Goal: Transaction & Acquisition: Obtain resource

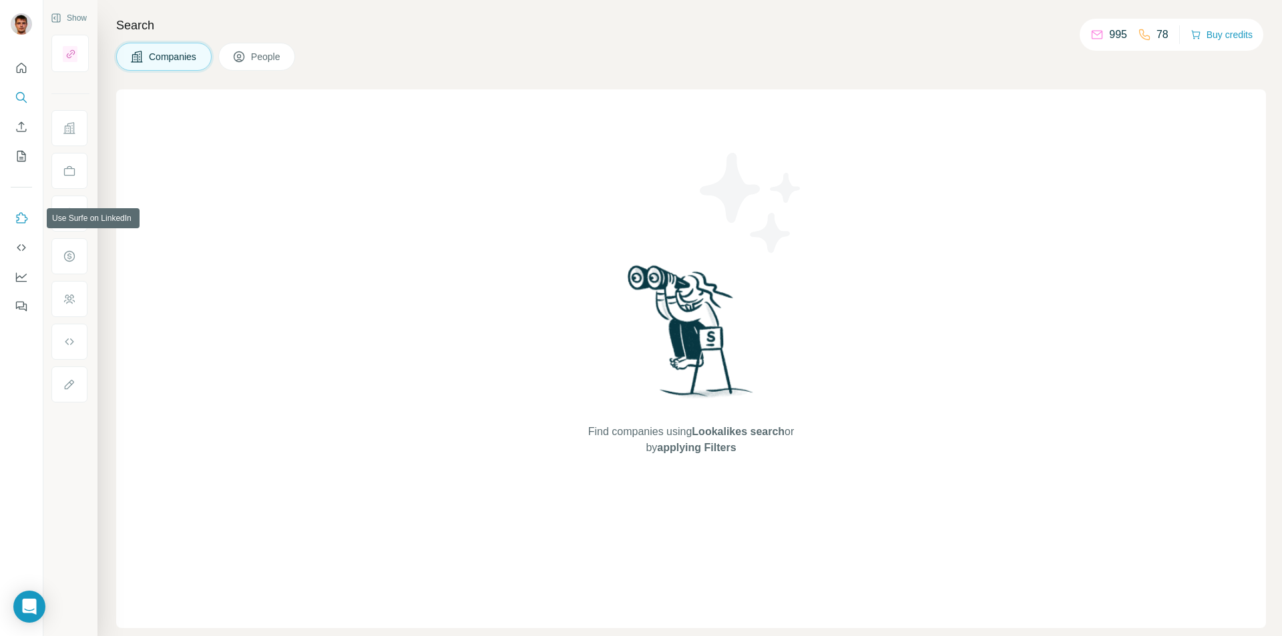
click at [21, 213] on icon "Use Surfe on LinkedIn" at bounding box center [22, 217] width 11 height 11
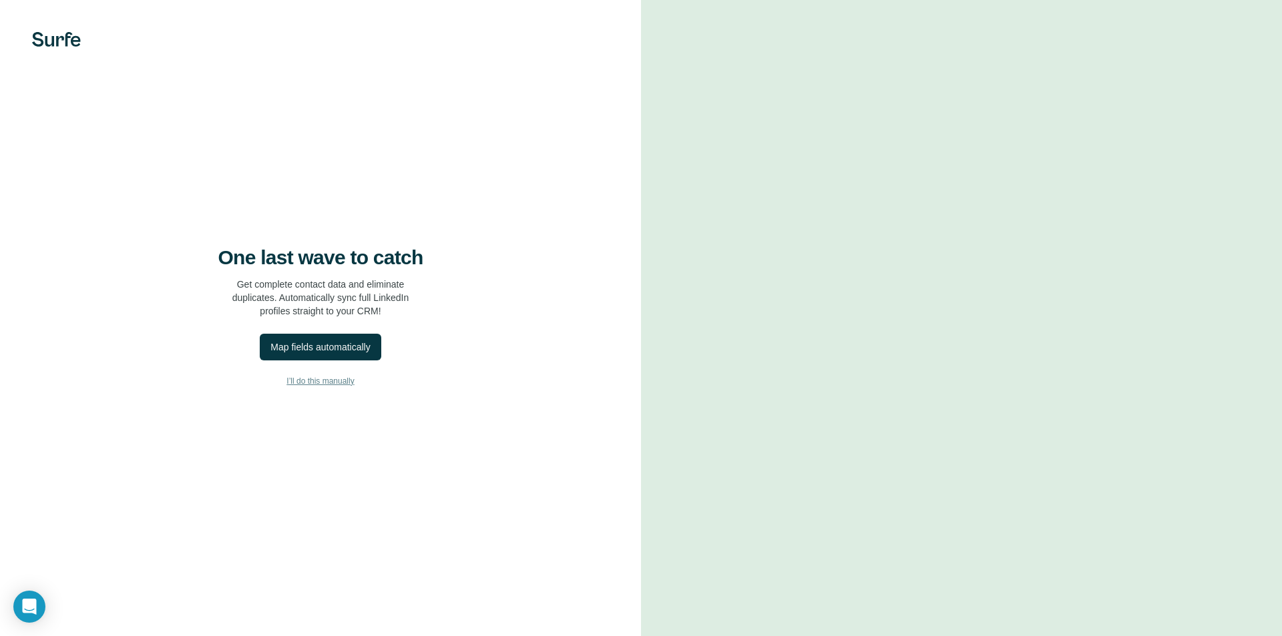
click at [324, 382] on span "I’ll do this manually" at bounding box center [319, 381] width 67 height 12
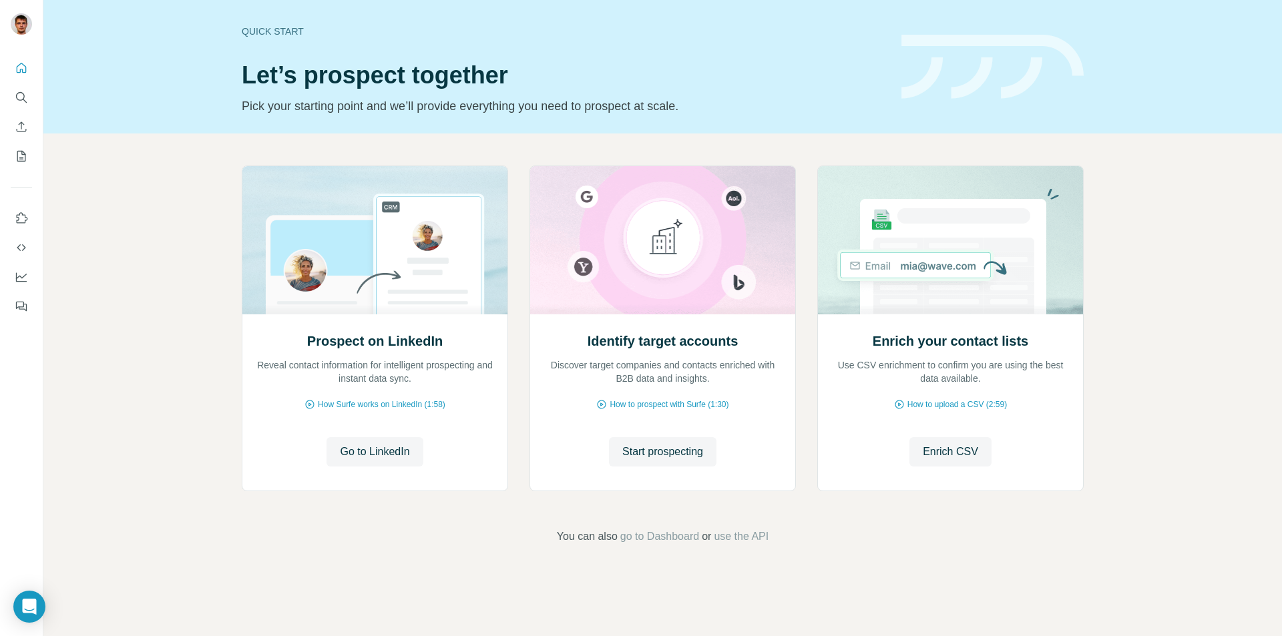
click at [1208, 286] on div "Prospect on LinkedIn Reveal contact information for intelligent prospecting and…" at bounding box center [662, 355] width 1239 height 443
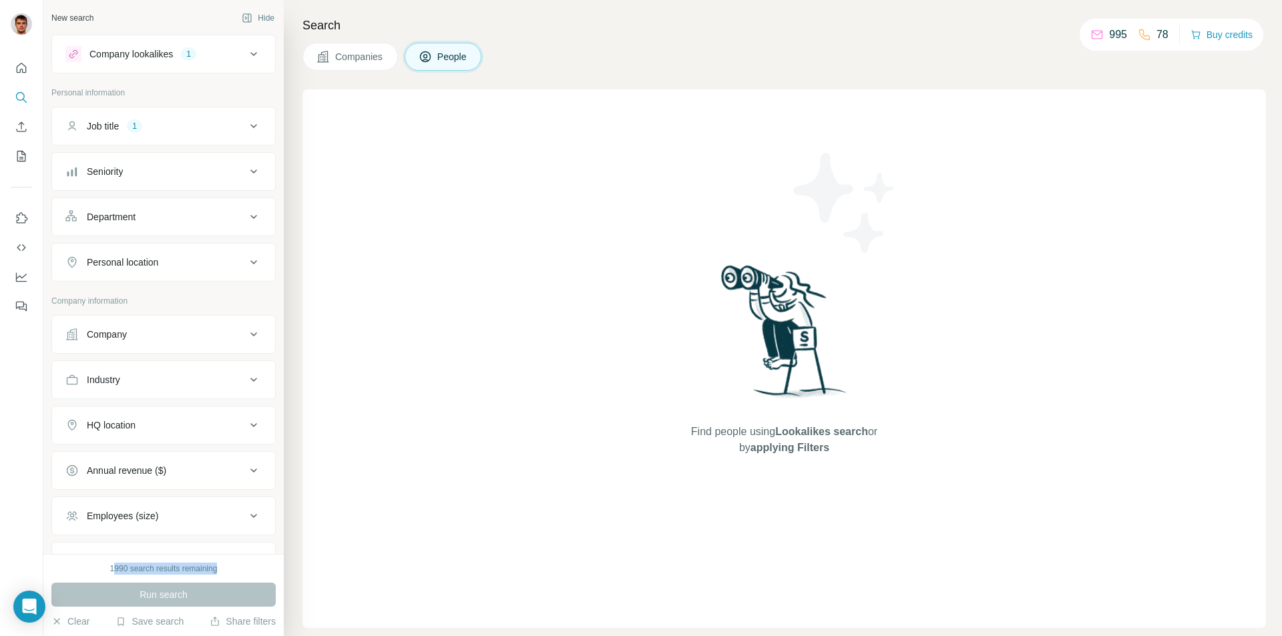
drag, startPoint x: 110, startPoint y: 570, endPoint x: 222, endPoint y: 572, distance: 112.2
click at [222, 572] on div "1990 search results remaining" at bounding box center [163, 569] width 224 height 12
click at [185, 568] on div "1990 search results remaining" at bounding box center [163, 569] width 107 height 12
drag, startPoint x: 108, startPoint y: 567, endPoint x: 224, endPoint y: 572, distance: 116.3
click at [224, 572] on div "1990 search results remaining" at bounding box center [163, 569] width 224 height 12
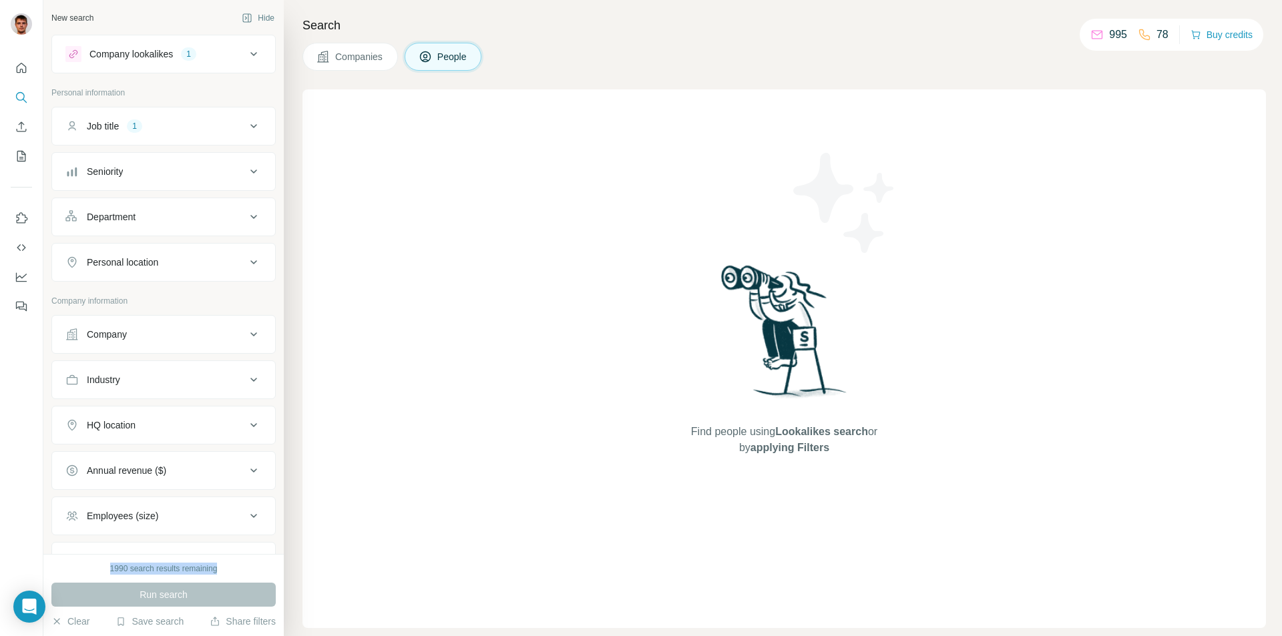
click at [187, 570] on div "1990 search results remaining" at bounding box center [163, 569] width 107 height 12
click at [158, 571] on div "1990 search results remaining" at bounding box center [163, 569] width 107 height 12
click at [163, 597] on div "Run search" at bounding box center [163, 595] width 224 height 24
click at [361, 63] on span "Companies" at bounding box center [359, 56] width 49 height 13
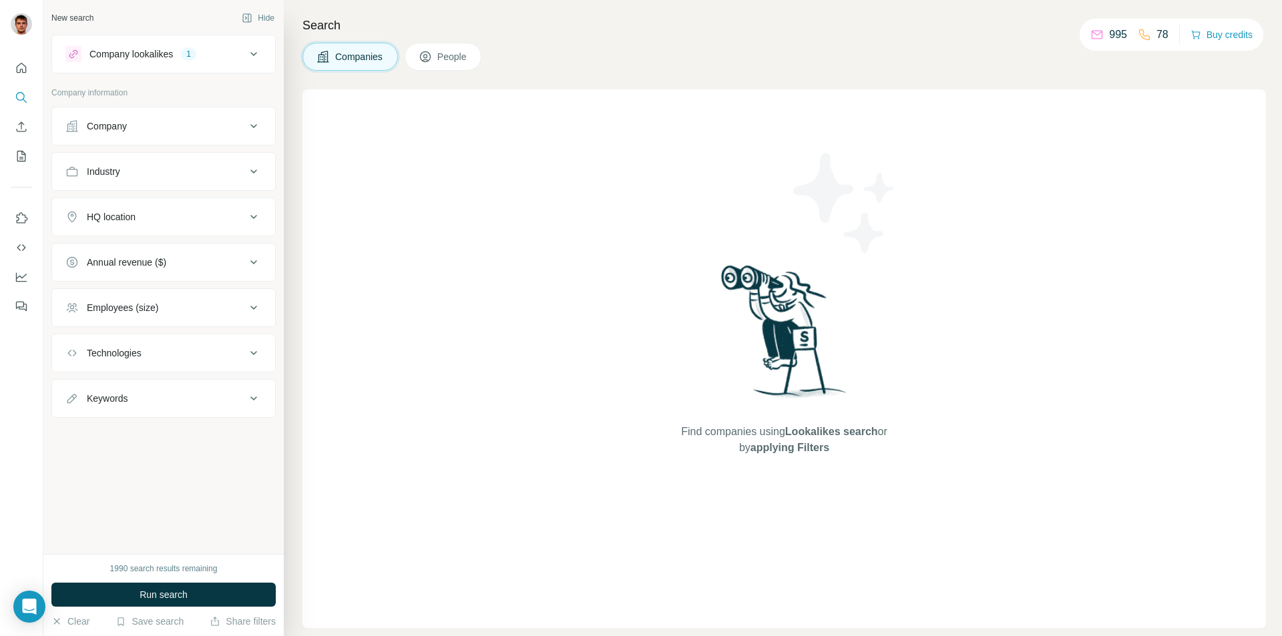
click at [453, 62] on span "People" at bounding box center [452, 56] width 31 height 13
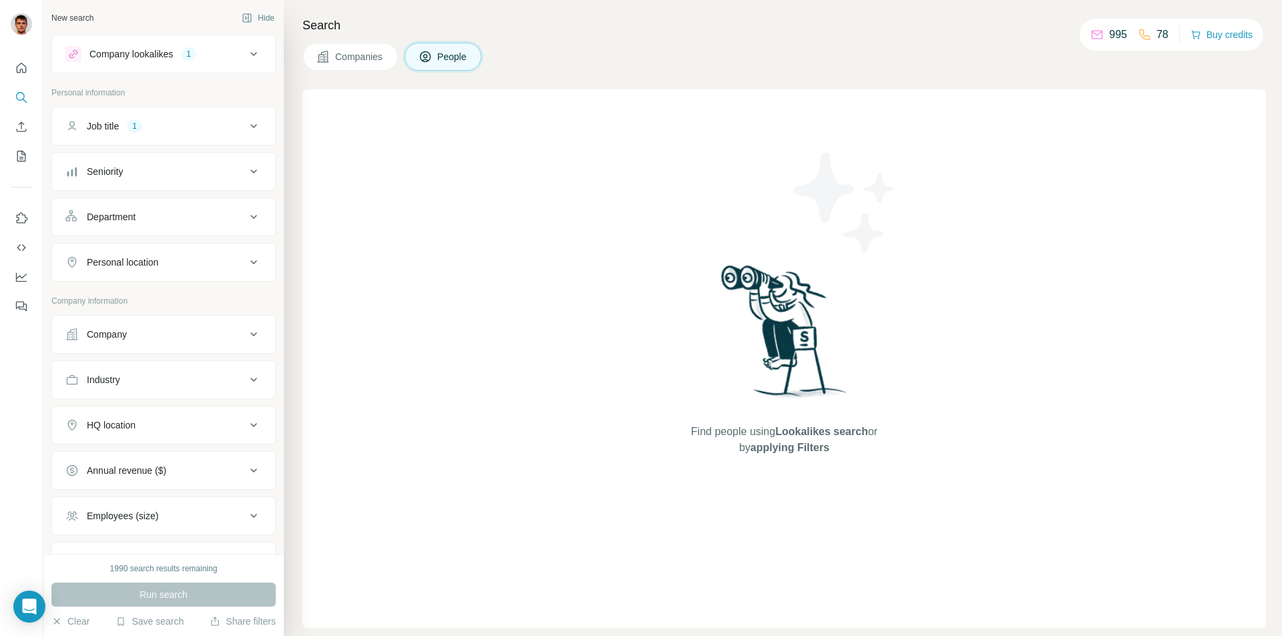
click at [784, 426] on span "Lookalikes search" at bounding box center [821, 431] width 93 height 11
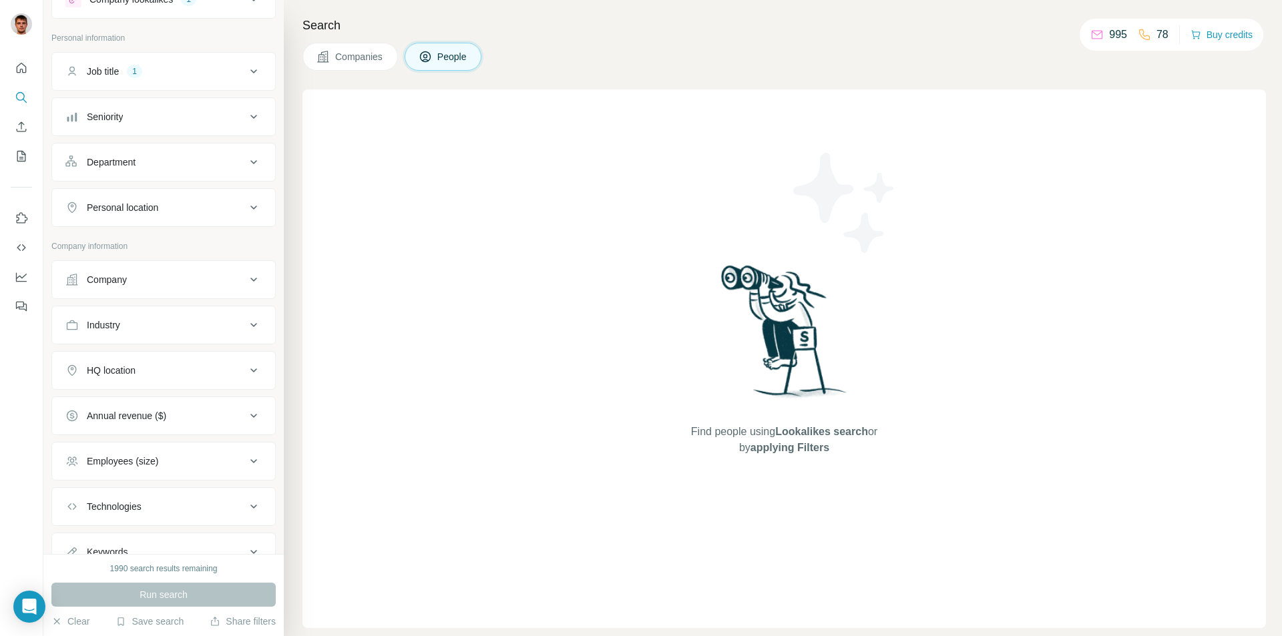
scroll to position [109, 0]
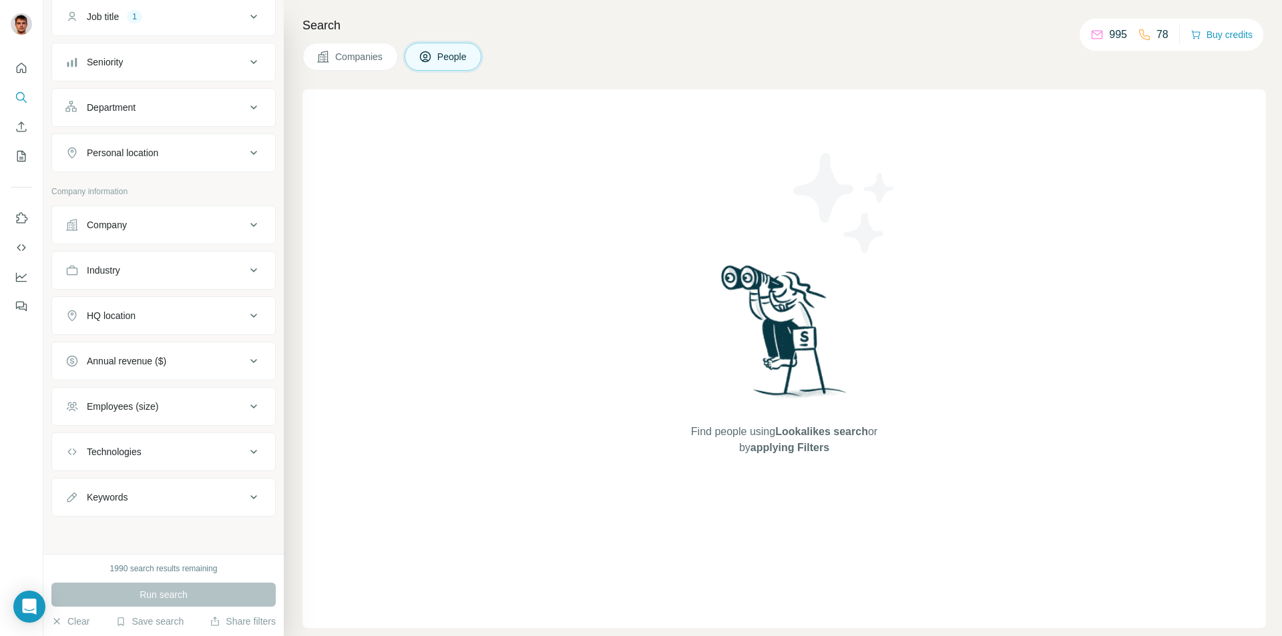
click at [203, 579] on div "1990 search results remaining Run search Clear Save search Share filters" at bounding box center [163, 595] width 240 height 82
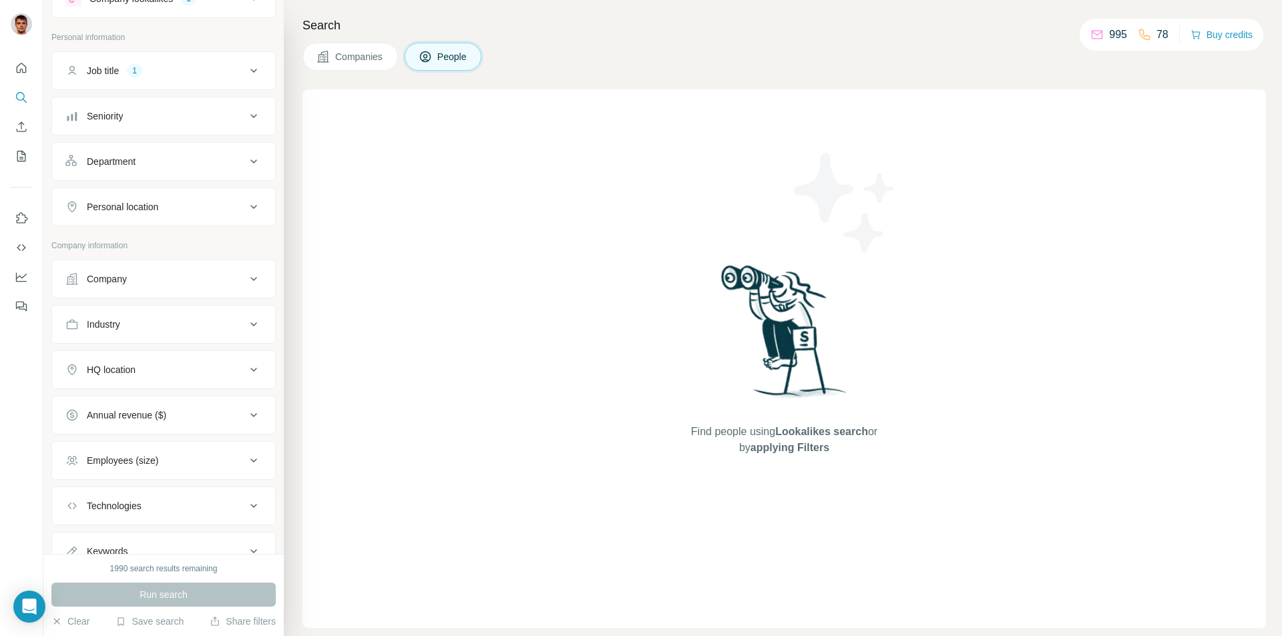
scroll to position [0, 0]
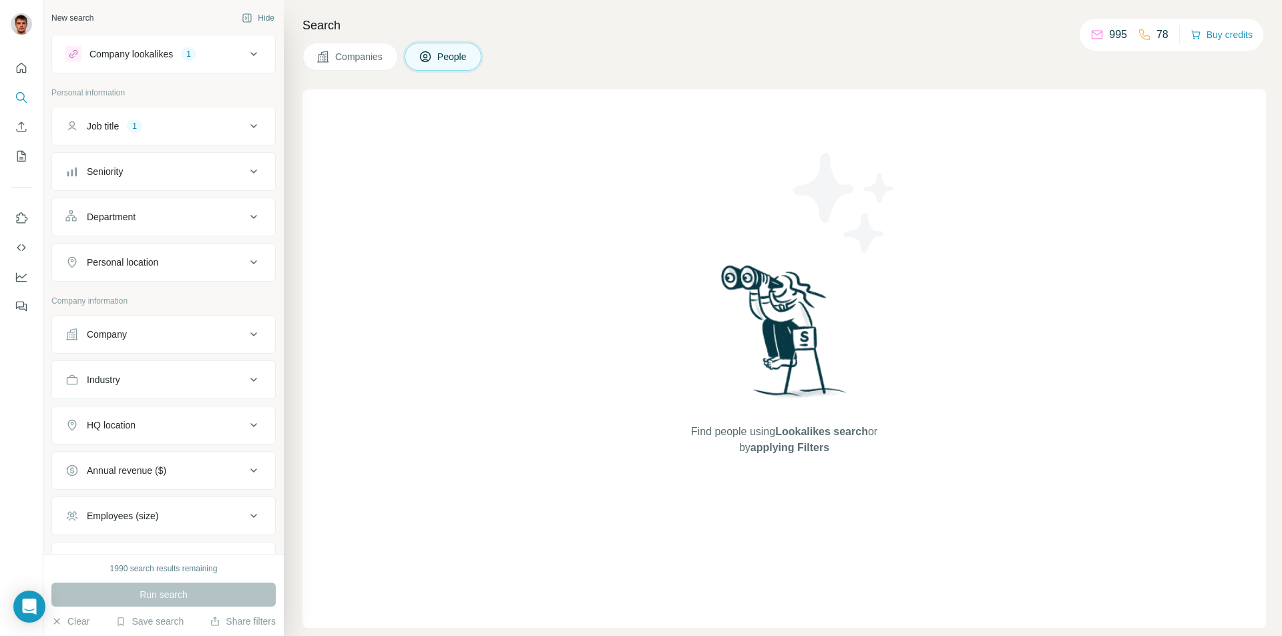
click at [190, 585] on div "Run search" at bounding box center [163, 595] width 224 height 24
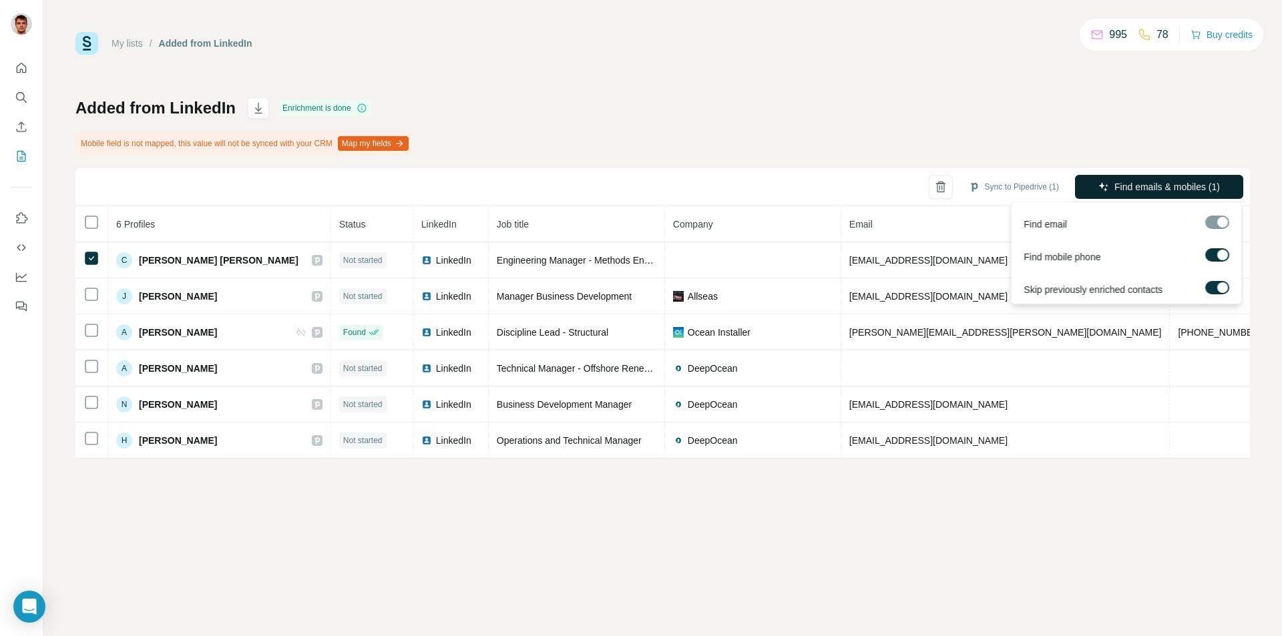
click at [1134, 182] on span "Find emails & mobiles (1)" at bounding box center [1166, 186] width 105 height 13
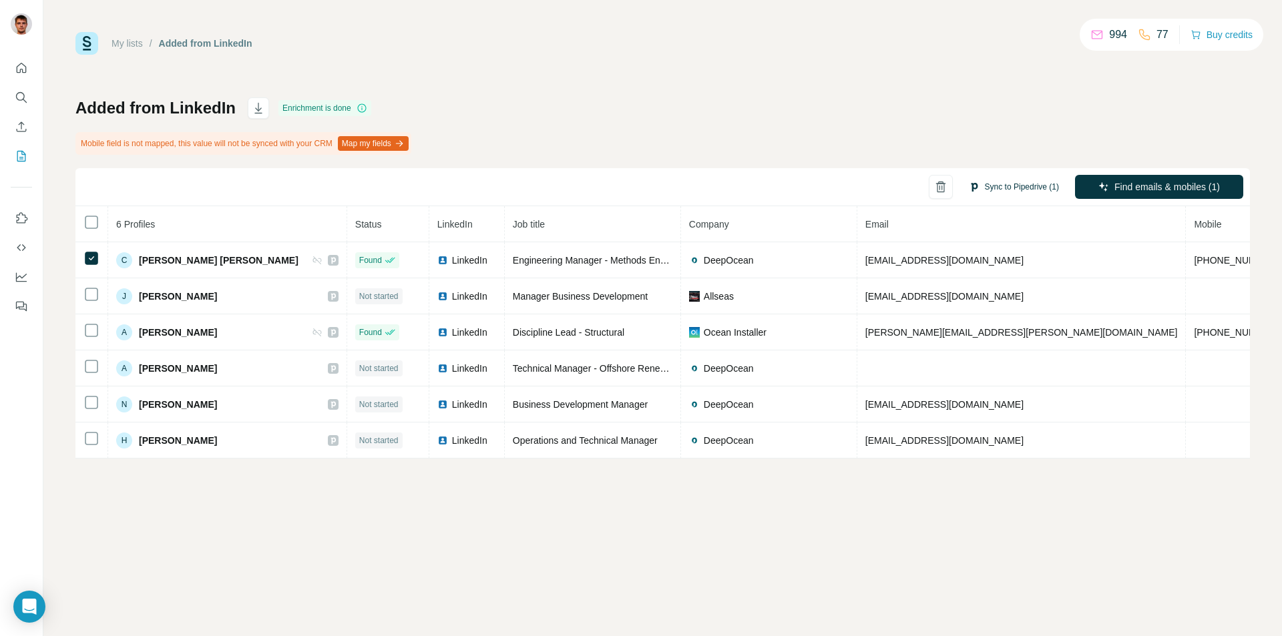
click at [1010, 186] on button "Sync to Pipedrive (1)" at bounding box center [1013, 187] width 109 height 20
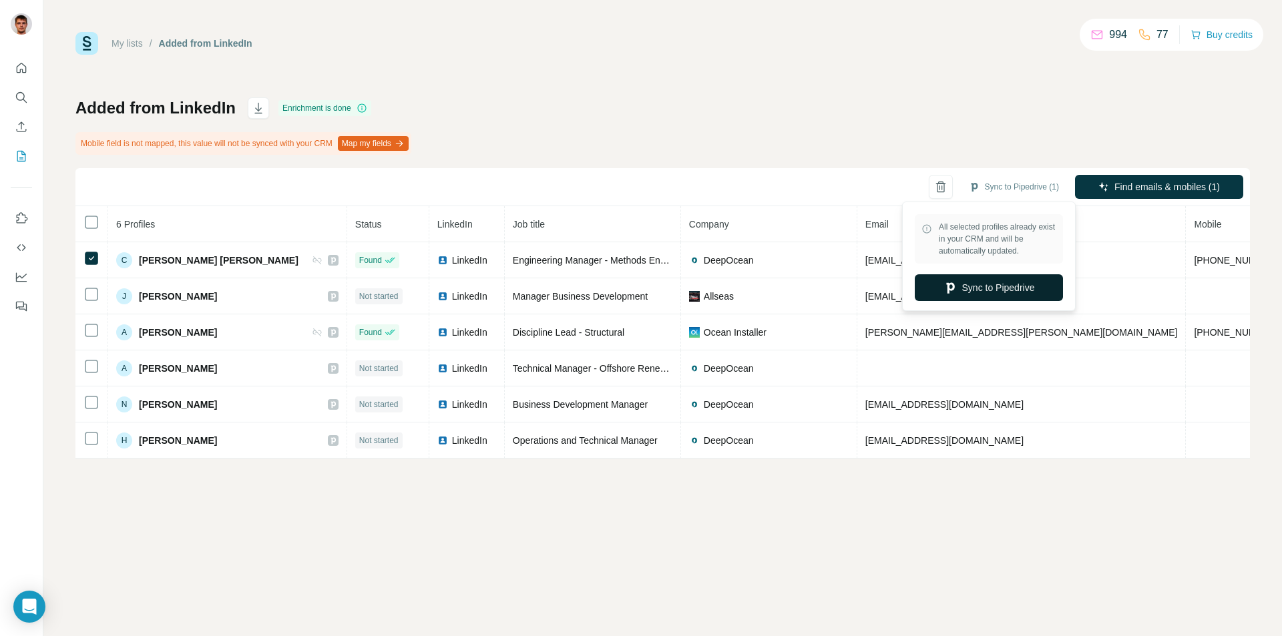
click at [1010, 284] on button "Sync to Pipedrive" at bounding box center [989, 287] width 148 height 27
